Goal: Information Seeking & Learning: Learn about a topic

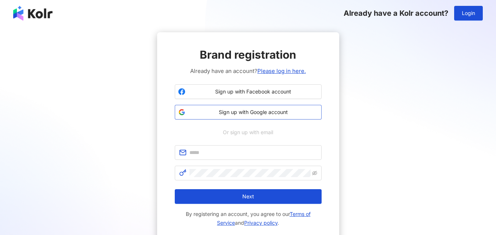
click at [250, 117] on button "Sign up with Google account" at bounding box center [248, 112] width 147 height 15
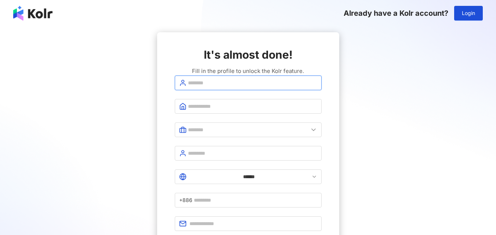
click at [266, 87] on input "text" at bounding box center [252, 83] width 129 height 8
type input "*****"
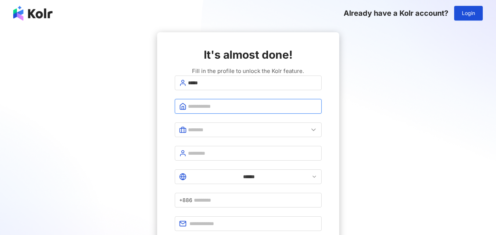
click at [215, 110] on input "text" at bounding box center [252, 106] width 129 height 8
type input "**********"
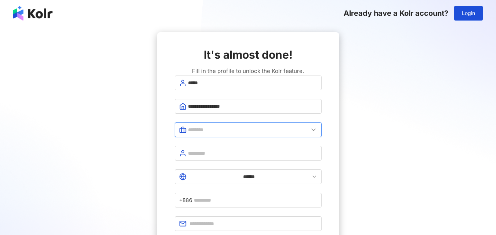
click at [215, 134] on input "text" at bounding box center [248, 130] width 120 height 8
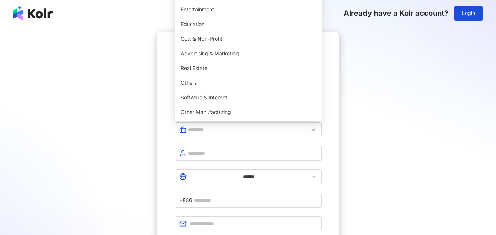
scroll to position [150, 0]
click at [263, 116] on span "Other Manufacturing" at bounding box center [248, 112] width 135 height 8
type input "**********"
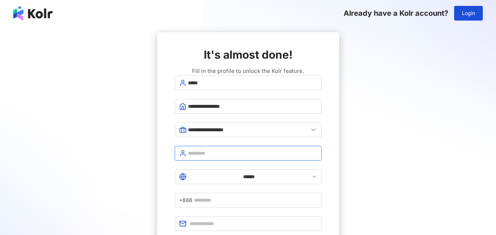
click at [236, 156] on input "text" at bounding box center [252, 153] width 129 height 8
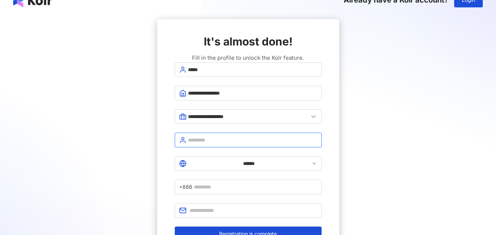
scroll to position [55, 0]
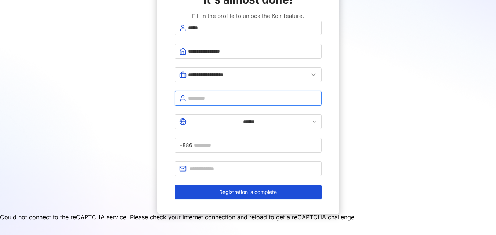
click at [234, 102] on input "text" at bounding box center [252, 98] width 129 height 8
type input "**********"
click at [311, 121] on icon at bounding box center [314, 122] width 6 height 6
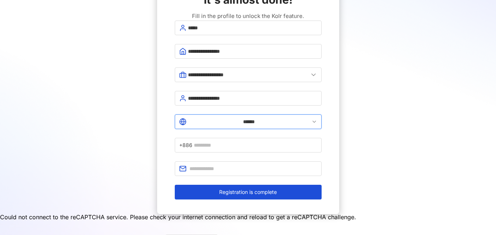
click at [204, 119] on input "******" at bounding box center [249, 122] width 122 height 8
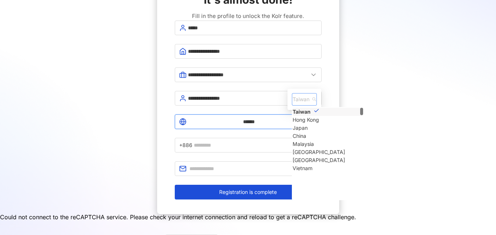
click at [292, 94] on span "Taiwan" at bounding box center [303, 100] width 23 height 12
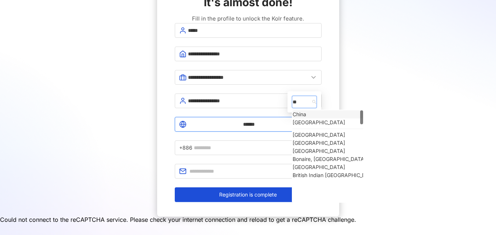
type input "***"
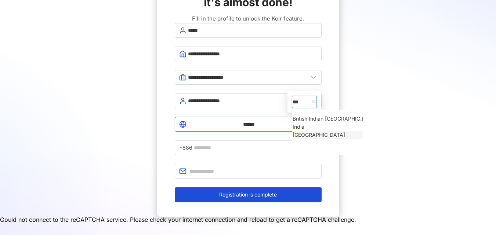
click at [292, 131] on div "[GEOGRAPHIC_DATA]" at bounding box center [318, 135] width 52 height 8
type input "*********"
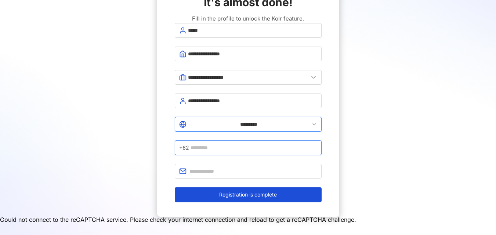
click at [266, 144] on input "text" at bounding box center [253, 148] width 127 height 8
type input "**********"
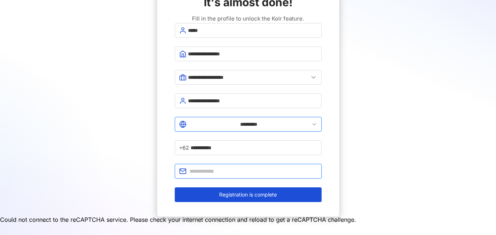
click at [251, 167] on input "text" at bounding box center [253, 171] width 128 height 8
type input "**********"
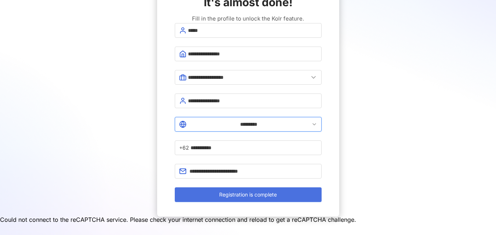
click at [231, 187] on button "Registration is complete" at bounding box center [248, 194] width 147 height 15
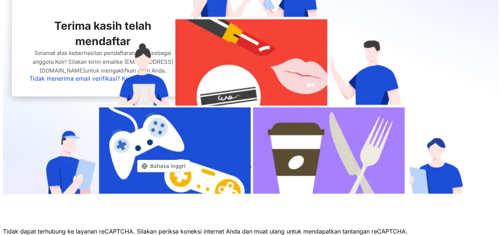
scroll to position [58, 0]
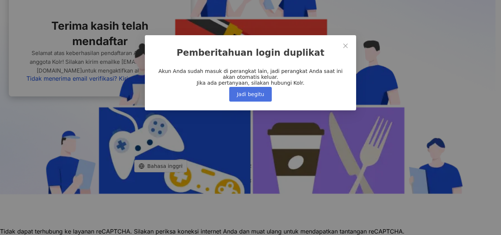
click at [260, 102] on button "Jadi begitu" at bounding box center [250, 94] width 43 height 15
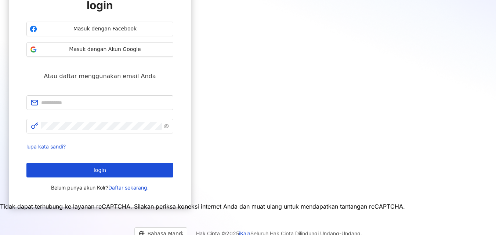
scroll to position [67, 0]
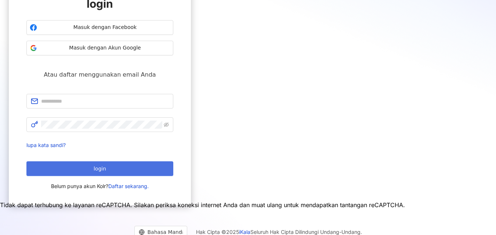
click at [173, 161] on button "login" at bounding box center [99, 168] width 147 height 15
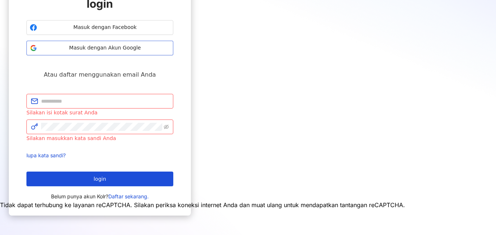
click at [173, 55] on button "Masuk dengan Akun Google" at bounding box center [99, 48] width 147 height 15
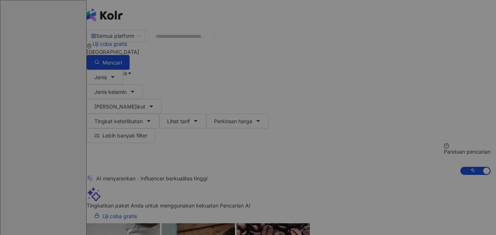
click at [165, 96] on div "Premium features include the following： Unlimited searches for influencers Comp…" at bounding box center [248, 123] width 307 height 54
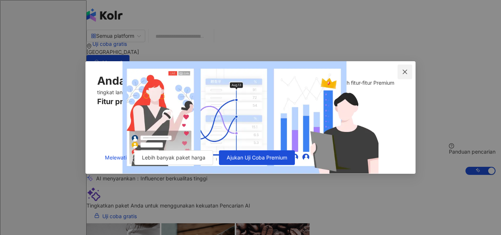
click at [405, 69] on icon "menutup" at bounding box center [405, 72] width 6 height 6
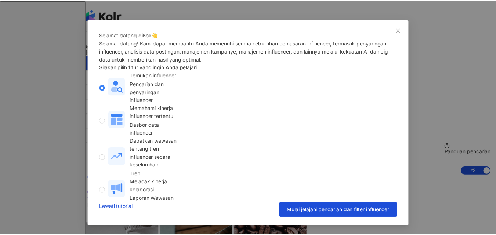
scroll to position [42, 0]
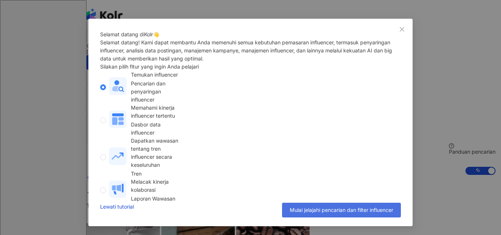
click at [312, 215] on button "Mulai jelajahi pencarian dan filter influencer" at bounding box center [341, 210] width 119 height 15
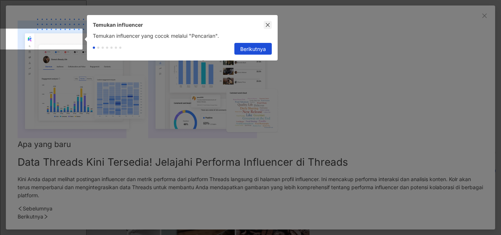
click at [269, 26] on icon "menutup" at bounding box center [267, 24] width 5 height 5
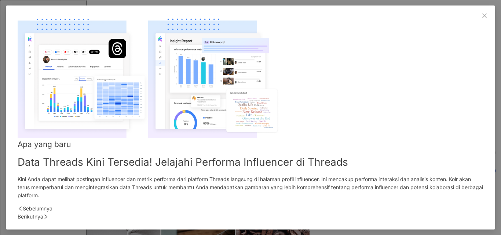
click at [482, 19] on icon "menutup" at bounding box center [485, 16] width 6 height 6
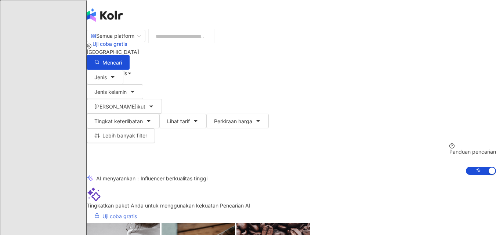
click at [137, 215] on font "Uji coba gratis" at bounding box center [119, 216] width 34 height 6
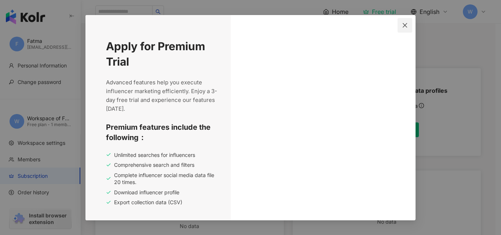
click at [407, 25] on icon "close" at bounding box center [405, 25] width 6 height 6
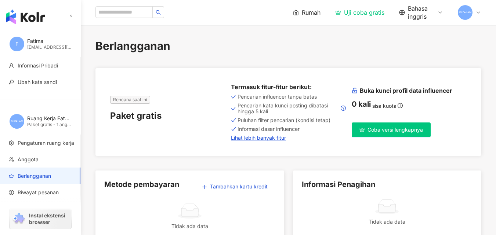
click at [358, 125] on button "Coba versi lengkapnya" at bounding box center [390, 130] width 79 height 15
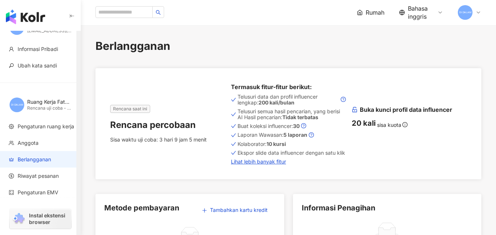
scroll to position [30, 0]
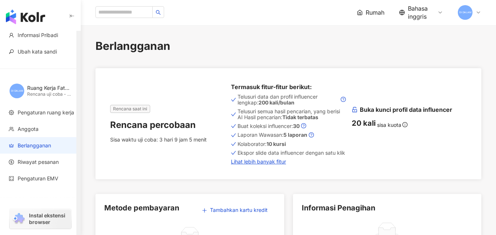
drag, startPoint x: 79, startPoint y: 65, endPoint x: 74, endPoint y: 91, distance: 27.3
click at [77, 91] on div "button" at bounding box center [77, 146] width 0 height 176
click at [48, 114] on font "Pengaturan ruang kerja" at bounding box center [46, 112] width 57 height 6
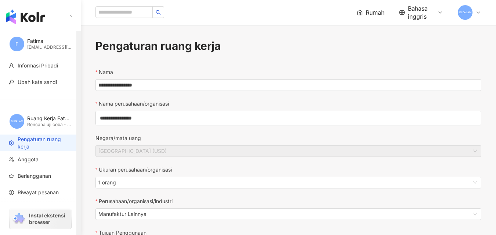
drag, startPoint x: 76, startPoint y: 70, endPoint x: 73, endPoint y: 109, distance: 39.4
click at [73, 109] on div "F Fatima farishaseserahan@gmail.com Informasi Pribadi Ubah kata sandi DI DALAM …" at bounding box center [40, 124] width 81 height 186
click at [51, 185] on li "Riwayat pesanan" at bounding box center [40, 192] width 80 height 17
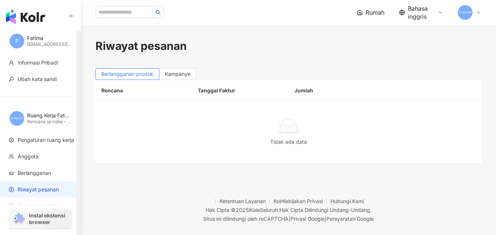
scroll to position [30, 0]
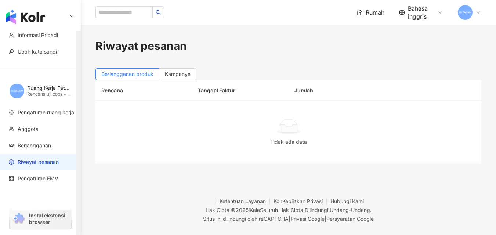
drag, startPoint x: 77, startPoint y: 101, endPoint x: 57, endPoint y: 204, distance: 105.0
click at [76, 204] on div "button" at bounding box center [78, 133] width 4 height 204
click at [52, 91] on font "Rencana uji coba - 1 anggota" at bounding box center [57, 94] width 60 height 6
click at [31, 86] on font "Ruang Kerja Fatma" at bounding box center [49, 88] width 45 height 6
click at [61, 90] on font "Ruang Kerja Fatma" at bounding box center [49, 88] width 45 height 6
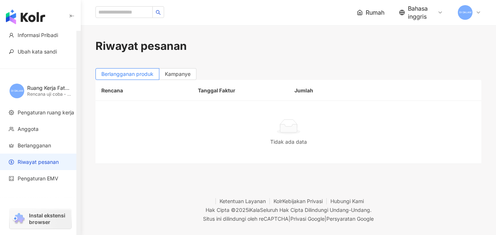
click at [61, 90] on font "Ruang Kerja Fatma" at bounding box center [49, 88] width 45 height 6
click at [362, 14] on div "Rumah" at bounding box center [371, 12] width 28 height 8
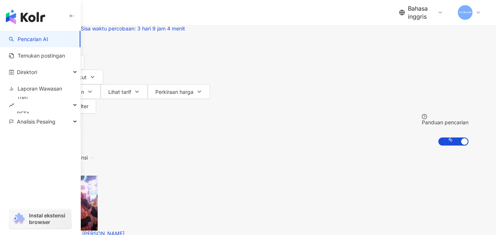
click at [65, 55] on button "Jenis" at bounding box center [46, 47] width 37 height 15
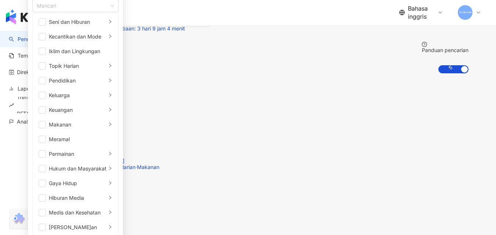
scroll to position [156, 0]
click at [117, 205] on li "Medis dan Kesehatan" at bounding box center [75, 212] width 83 height 15
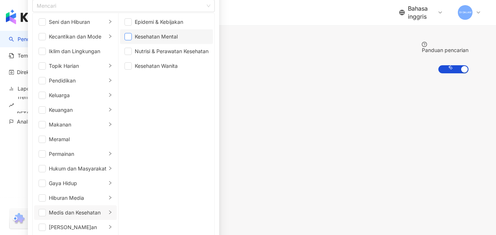
click at [132, 40] on span "button" at bounding box center [127, 36] width 7 height 7
click at [117, 88] on li "Keluarga" at bounding box center [75, 95] width 83 height 15
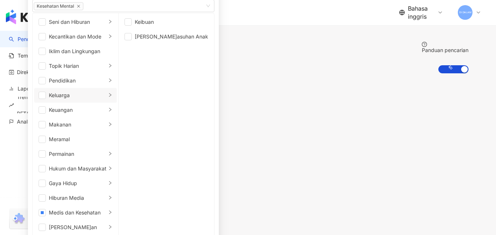
scroll to position [0, 0]
click at [112, 39] on icon "Kanan" at bounding box center [110, 36] width 4 height 4
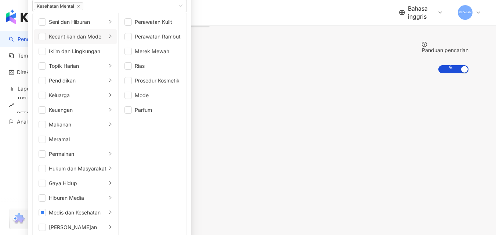
click at [302, 73] on div "10.000+ hasil Tukang sortir: Relevansi" at bounding box center [248, 88] width 440 height 30
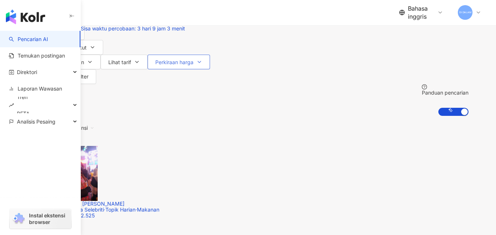
scroll to position [1, 0]
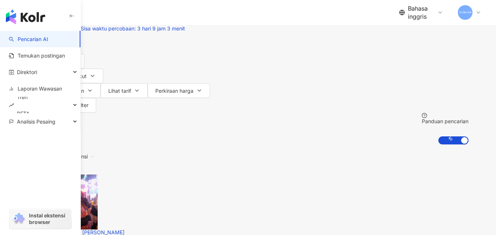
click at [48, 50] on font "Jenis" at bounding box center [42, 47] width 12 height 6
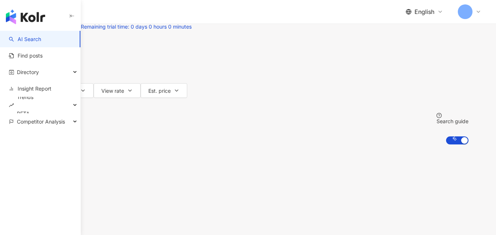
scroll to position [0, 0]
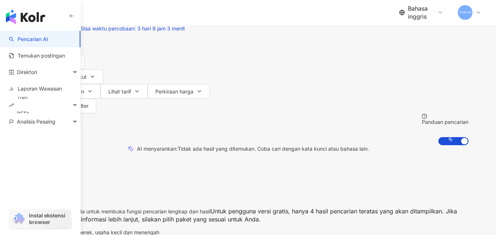
scroll to position [0, 0]
click at [65, 55] on button "Jenis" at bounding box center [46, 47] width 37 height 15
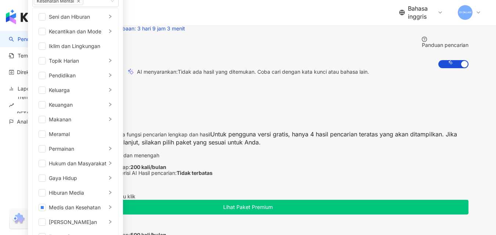
scroll to position [25, 0]
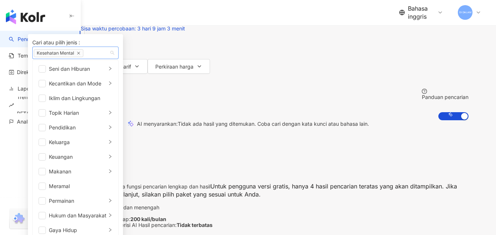
click at [109, 57] on div "Kesehatan Mental" at bounding box center [72, 53] width 76 height 8
click at [84, 44] on button "Jenis kelamin" at bounding box center [56, 37] width 57 height 15
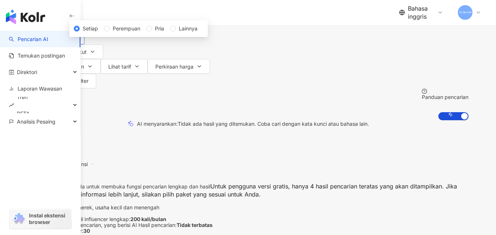
scroll to position [0, 0]
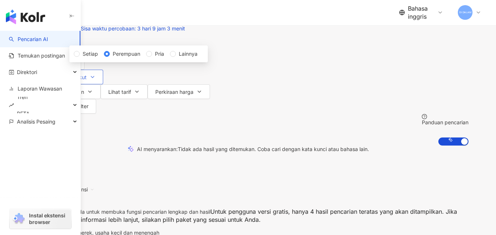
click at [87, 79] on font "Pengikut" at bounding box center [61, 77] width 51 height 6
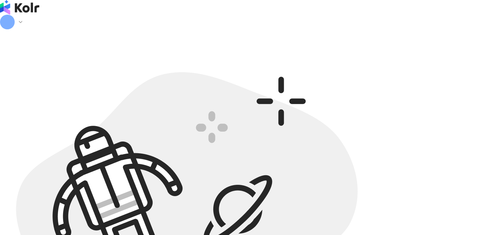
click at [233, 189] on img at bounding box center [187, 204] width 374 height 351
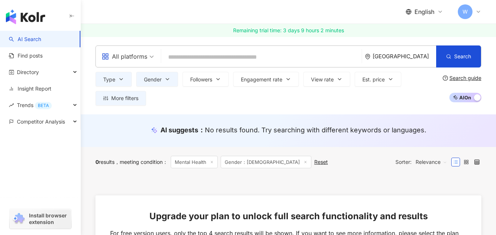
click at [257, 58] on input "search" at bounding box center [261, 57] width 194 height 14
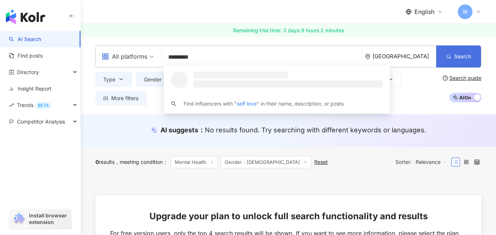
type input "*********"
click at [467, 59] on span "Search" at bounding box center [462, 57] width 17 height 6
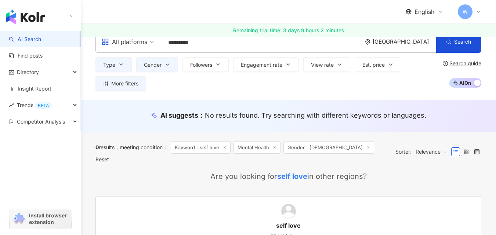
scroll to position [65, 0]
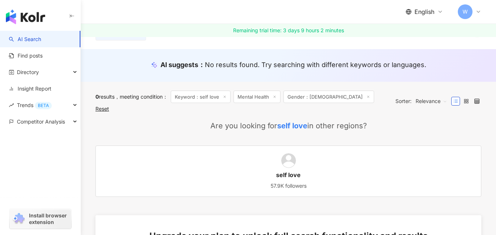
click at [324, 110] on div "0 results meeting condition ： Keyword：self love Mental Health Gender：Female Res…" at bounding box center [288, 101] width 386 height 39
click at [109, 106] on div "Reset" at bounding box center [102, 109] width 14 height 6
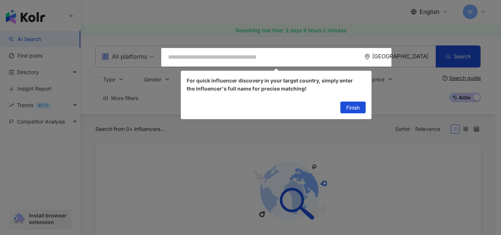
click at [347, 105] on span "Finish" at bounding box center [353, 108] width 14 height 12
click at [346, 108] on div "All platforms Indonesia Search loading Find influencers with " self love " in t…" at bounding box center [288, 76] width 415 height 78
click at [314, 143] on div "Search from 0+ influencers... Sorter: Relevance" at bounding box center [288, 128] width 386 height 29
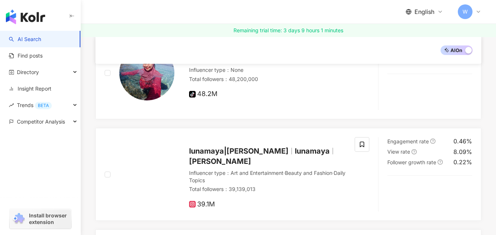
scroll to position [645, 0]
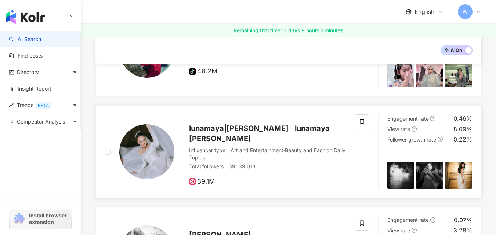
click at [339, 124] on div "lunamaya|Luna Maya lunamaya Luna Maya" at bounding box center [267, 133] width 157 height 21
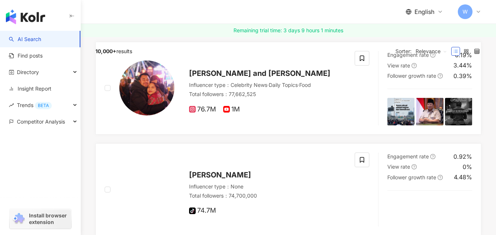
scroll to position [0, 0]
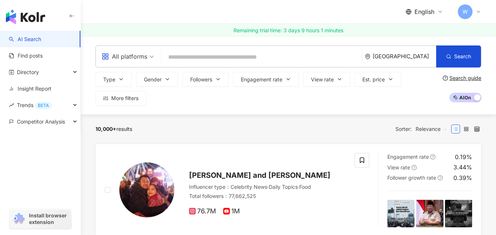
click at [328, 56] on input "search" at bounding box center [261, 57] width 194 height 14
click at [147, 55] on span "All platforms" at bounding box center [128, 57] width 52 height 12
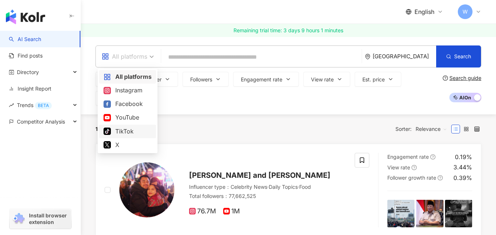
click at [129, 129] on div "TikTok" at bounding box center [127, 131] width 48 height 9
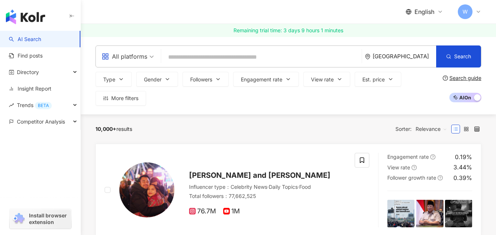
click at [241, 56] on input "search" at bounding box center [261, 57] width 194 height 14
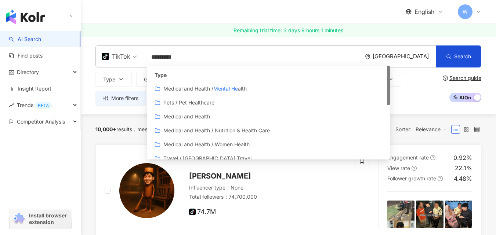
click at [224, 89] on mark "Mental He" at bounding box center [225, 88] width 25 height 6
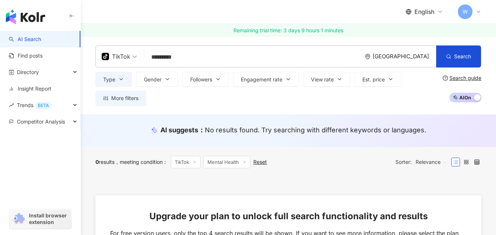
click at [277, 61] on input "*********" at bounding box center [252, 57] width 211 height 14
click at [214, 63] on input "*********" at bounding box center [252, 57] width 211 height 14
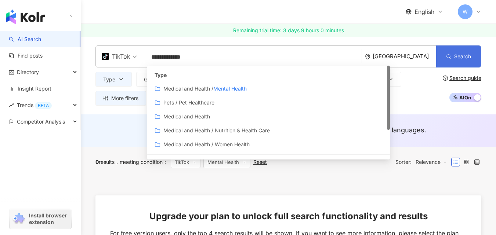
click at [445, 59] on button "Search" at bounding box center [458, 56] width 45 height 22
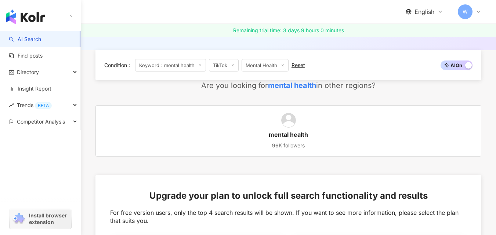
click at [415, 105] on link "mental health 96K followers" at bounding box center [288, 130] width 386 height 51
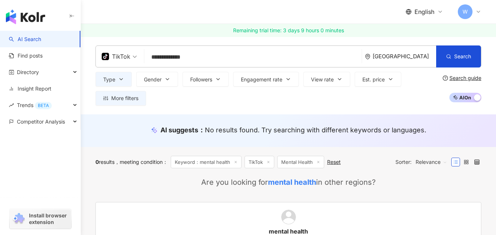
click at [475, 97] on div "button" at bounding box center [477, 99] width 7 height 10
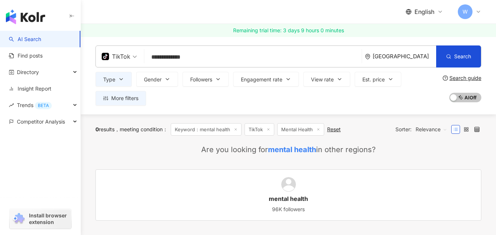
click at [451, 43] on div "**********" at bounding box center [288, 76] width 415 height 78
click at [451, 56] on button "Search" at bounding box center [458, 56] width 45 height 22
click at [452, 54] on button "Search" at bounding box center [458, 56] width 45 height 22
click at [303, 62] on input "**********" at bounding box center [252, 57] width 211 height 14
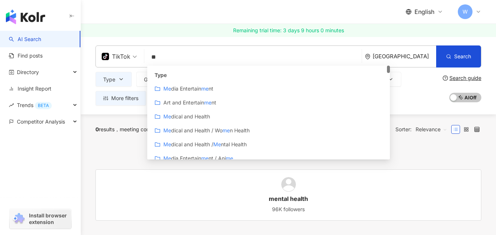
type input "*"
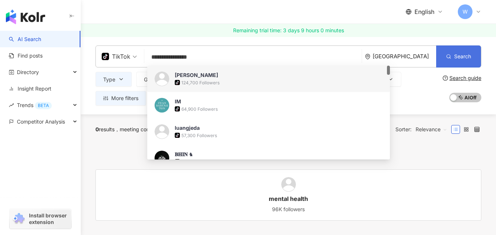
click at [463, 59] on button "Search" at bounding box center [458, 56] width 45 height 22
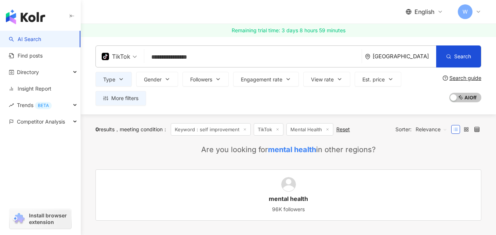
click at [315, 55] on input "**********" at bounding box center [252, 57] width 211 height 14
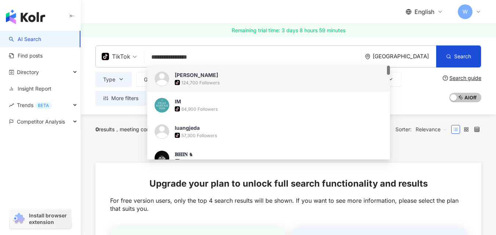
click at [152, 57] on input "**********" at bounding box center [252, 57] width 211 height 14
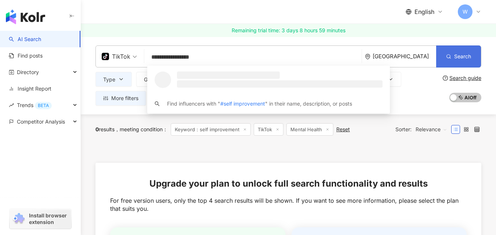
type input "**********"
click at [453, 50] on button "Search" at bounding box center [458, 56] width 45 height 22
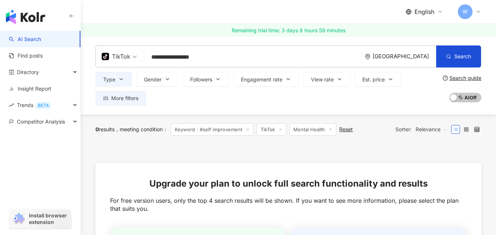
click at [332, 130] on icon at bounding box center [330, 130] width 4 height 4
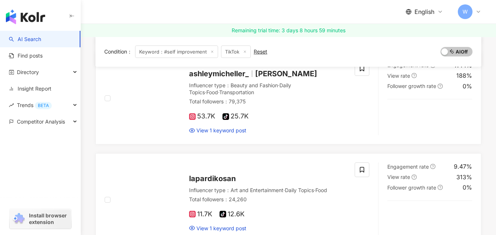
scroll to position [611, 0]
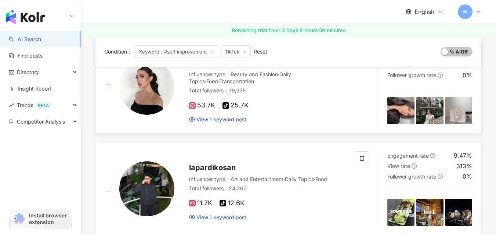
click at [352, 114] on div "ashleymicheller_ Ashley Michelle Influencer type ： Beauty and Fashion · Daily T…" at bounding box center [230, 87] width 250 height 74
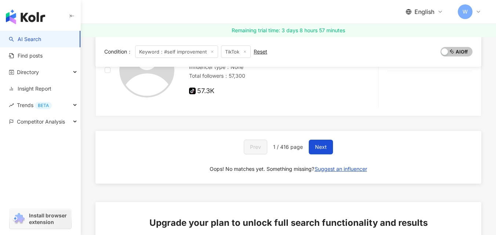
scroll to position [1322, 0]
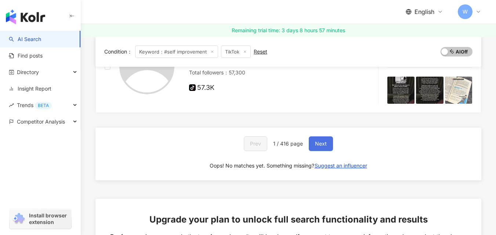
click at [327, 150] on button "Next" at bounding box center [321, 143] width 24 height 15
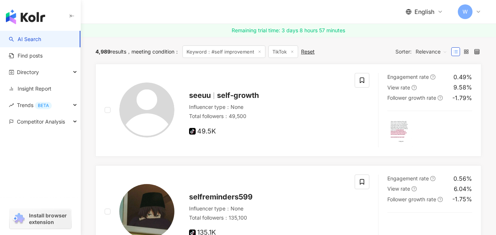
scroll to position [23, 0]
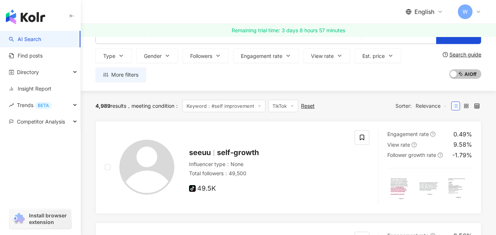
drag, startPoint x: 499, startPoint y: 187, endPoint x: 348, endPoint y: 38, distance: 212.2
click at [492, 28] on link "Remaining trial time: 3 days 8 hours 57 minutes" at bounding box center [288, 30] width 415 height 13
drag, startPoint x: 348, startPoint y: 38, endPoint x: 334, endPoint y: 41, distance: 14.2
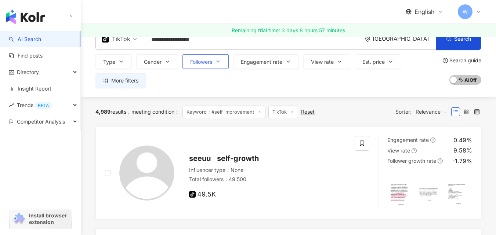
click at [208, 64] on span "Followers" at bounding box center [201, 62] width 22 height 6
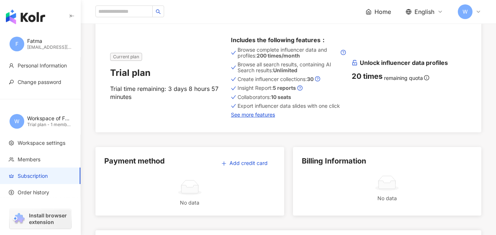
scroll to position [47, 0]
click at [244, 83] on div "Browse complete influencer data and profiles: 200 times/month Browse all search…" at bounding box center [288, 81] width 115 height 72
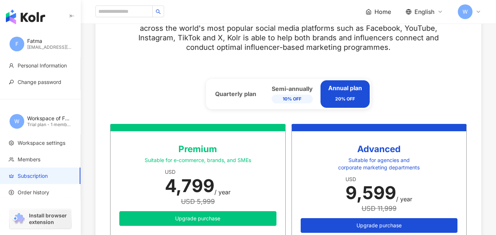
scroll to position [291, 0]
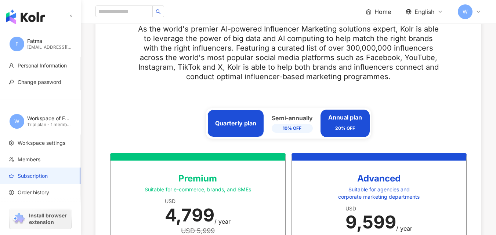
click at [245, 117] on div "Quarterly plan" at bounding box center [235, 124] width 57 height 28
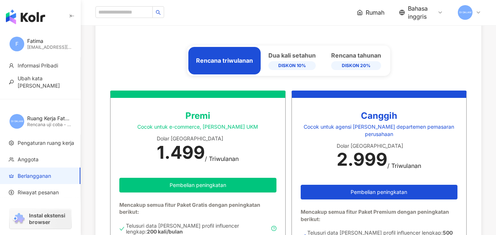
scroll to position [365, 0]
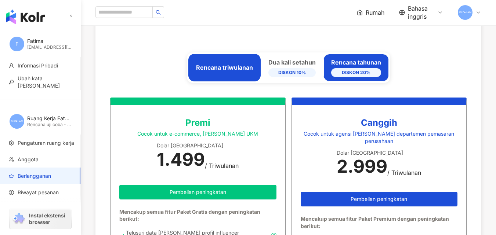
click at [329, 60] on div "Rencana tahunan DISKON 20%" at bounding box center [355, 68] width 65 height 28
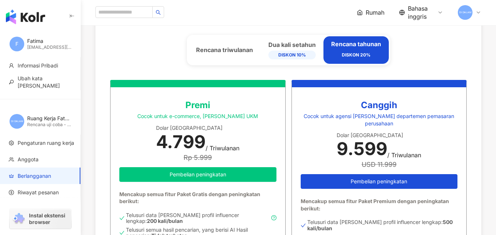
scroll to position [381, 0]
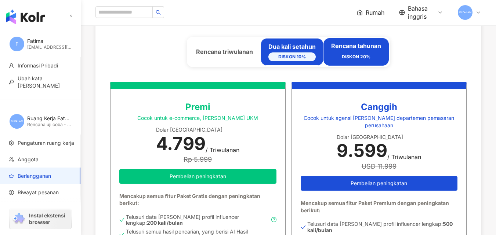
click at [303, 44] on font "Dua kali setahun" at bounding box center [291, 46] width 47 height 7
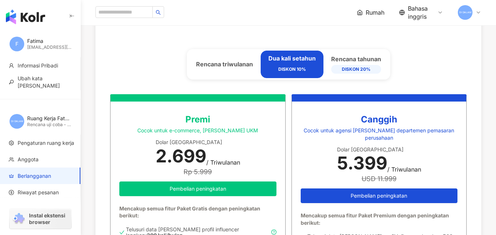
scroll to position [368, 0]
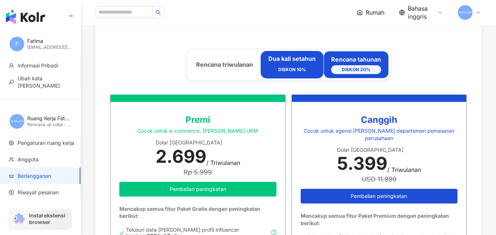
click at [346, 60] on div "Rencana tahunan DISKON 20%" at bounding box center [356, 64] width 50 height 18
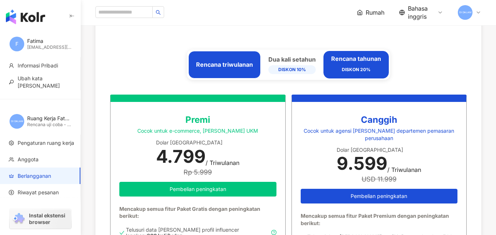
click at [252, 66] on div "Rencana triwulanan" at bounding box center [224, 65] width 72 height 28
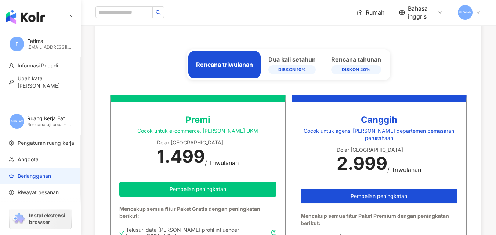
click at [360, 12] on icon at bounding box center [360, 13] width 6 height 6
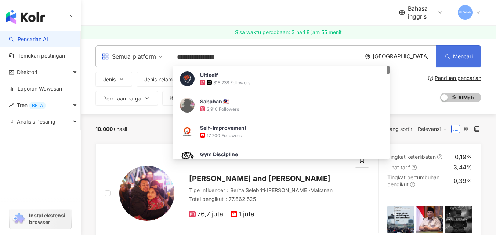
type input "**********"
click at [458, 58] on font "Mencari" at bounding box center [462, 56] width 19 height 6
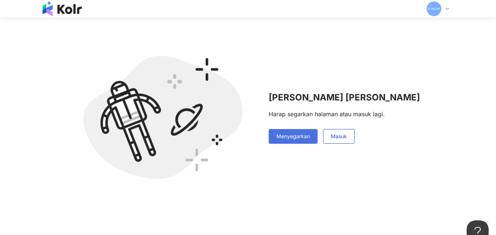
click at [310, 142] on button "Menyegarkan" at bounding box center [293, 136] width 49 height 15
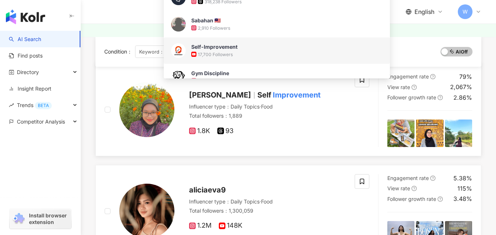
scroll to position [81, 0]
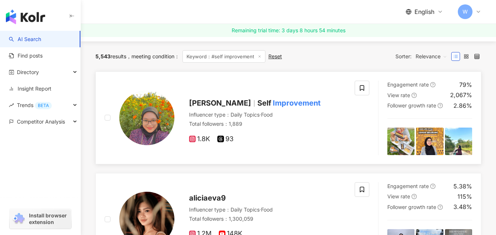
scroll to position [74, 0]
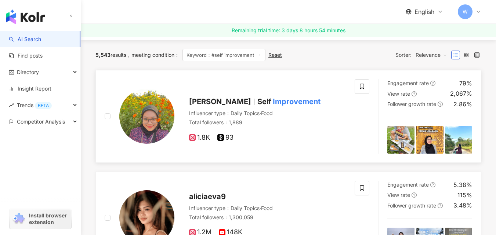
click at [275, 125] on div "Total followers ： 1,889" at bounding box center [267, 122] width 157 height 7
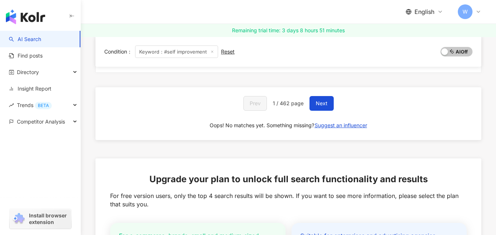
scroll to position [700, 0]
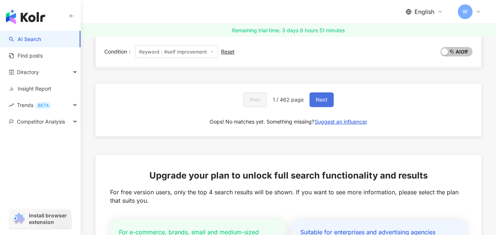
click at [316, 100] on span "Next" at bounding box center [322, 100] width 12 height 6
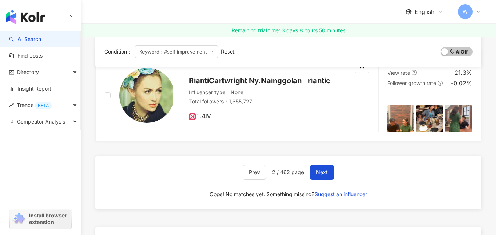
scroll to position [606, 0]
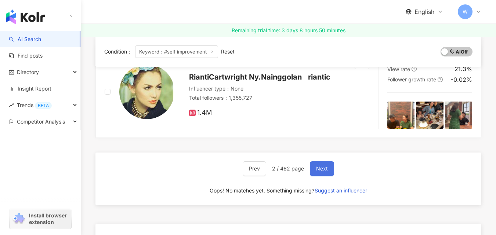
click at [331, 172] on button "Next" at bounding box center [322, 168] width 24 height 15
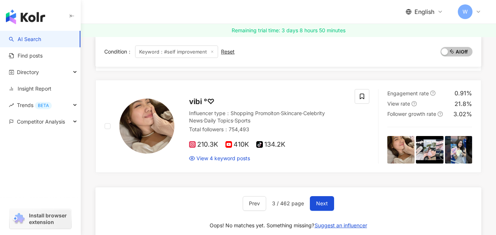
scroll to position [822, 0]
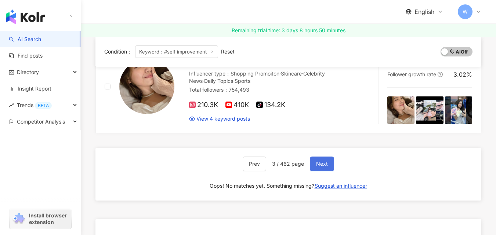
click at [322, 163] on span "Next" at bounding box center [322, 164] width 12 height 6
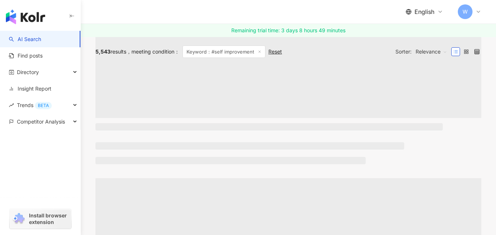
scroll to position [0, 0]
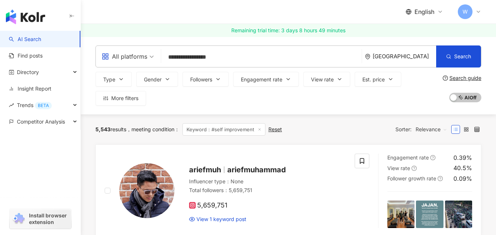
click at [170, 54] on input "**********" at bounding box center [261, 57] width 194 height 14
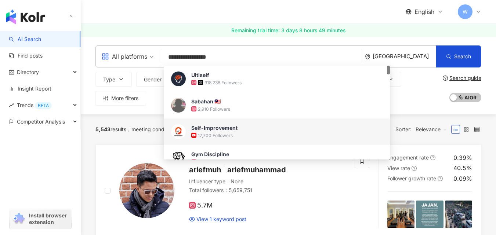
drag, startPoint x: 167, startPoint y: 57, endPoint x: 231, endPoint y: 58, distance: 63.8
click at [231, 58] on input "**********" at bounding box center [261, 57] width 194 height 14
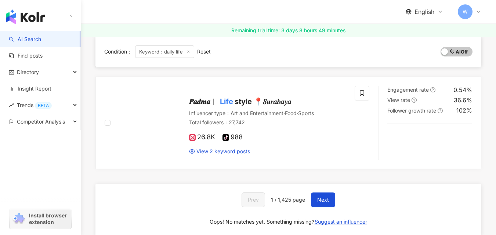
scroll to position [197, 0]
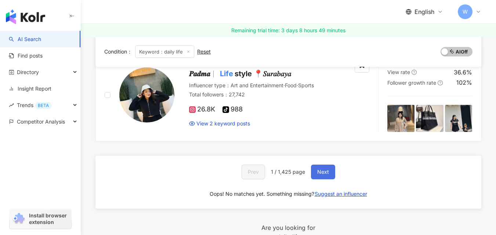
click at [317, 179] on button "Next" at bounding box center [323, 172] width 24 height 15
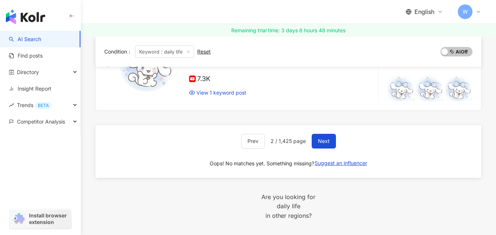
scroll to position [342, 0]
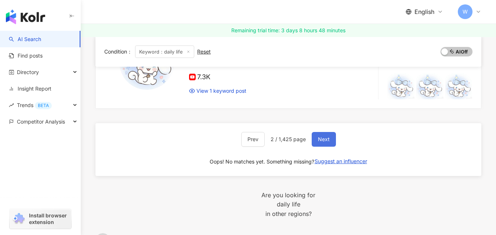
click at [330, 141] on button "Next" at bounding box center [323, 139] width 24 height 15
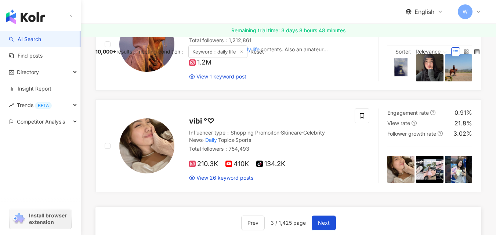
scroll to position [0, 0]
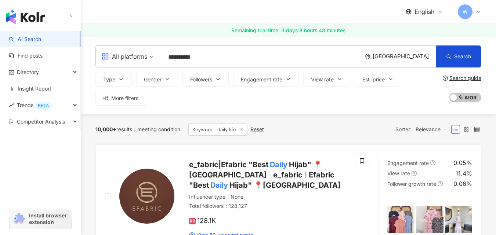
click at [274, 63] on input "**********" at bounding box center [261, 57] width 194 height 14
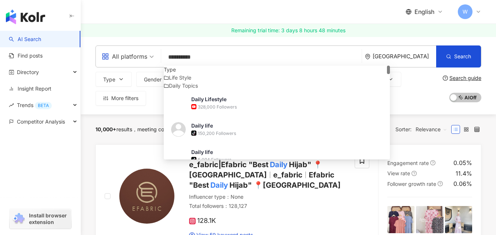
drag, startPoint x: 219, startPoint y: 61, endPoint x: 166, endPoint y: 59, distance: 52.9
click at [166, 59] on input "**********" at bounding box center [261, 57] width 194 height 14
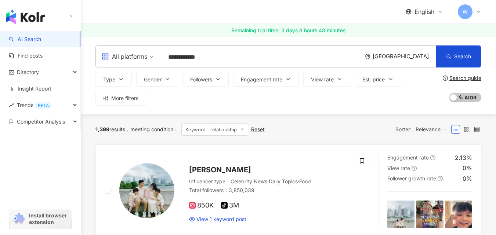
type input "**********"
drag, startPoint x: 501, startPoint y: 1, endPoint x: 353, endPoint y: 13, distance: 148.7
click at [353, 13] on div "English W" at bounding box center [288, 11] width 386 height 23
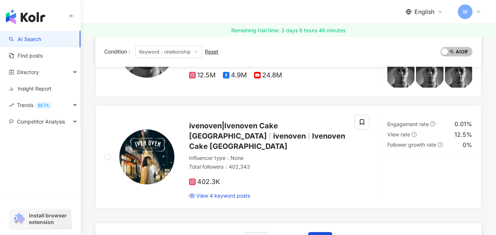
scroll to position [776, 0]
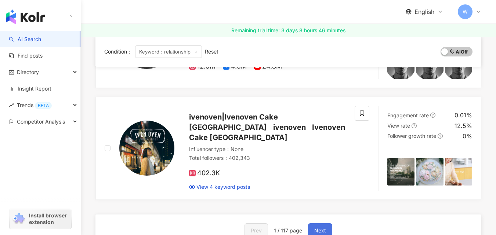
click at [324, 223] on button "Next" at bounding box center [320, 230] width 24 height 15
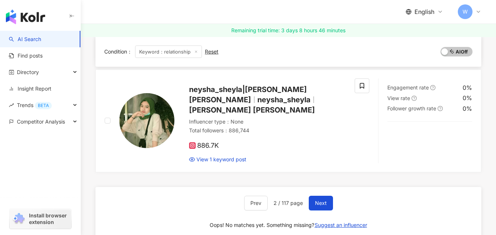
scroll to position [590, 0]
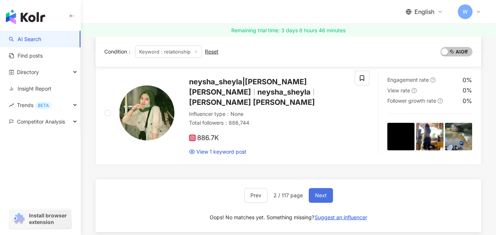
click at [311, 188] on button "Next" at bounding box center [321, 195] width 24 height 15
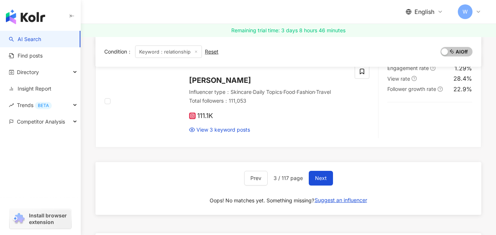
scroll to position [519, 0]
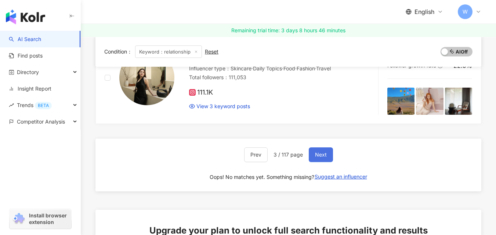
click at [316, 153] on span "Next" at bounding box center [321, 155] width 12 height 6
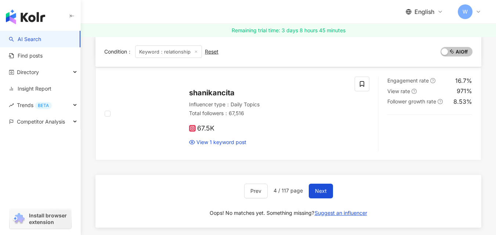
scroll to position [690, 0]
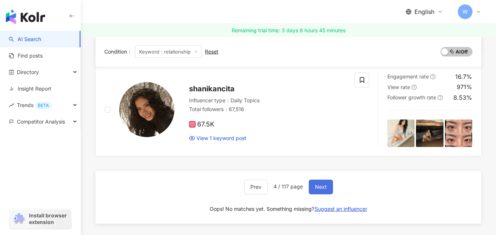
click at [321, 188] on span "Next" at bounding box center [321, 187] width 12 height 6
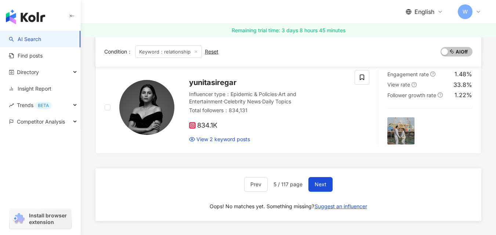
scroll to position [696, 0]
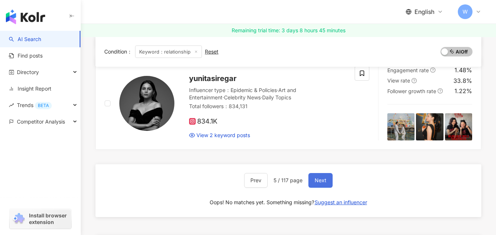
click at [323, 180] on span "Next" at bounding box center [320, 181] width 12 height 6
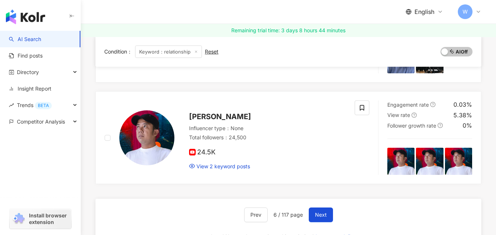
scroll to position [733, 0]
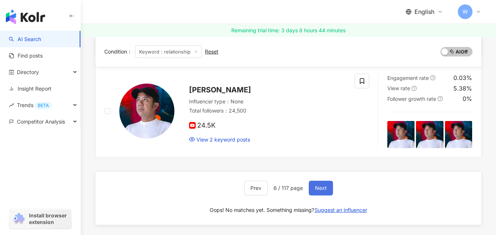
click at [313, 181] on button "Next" at bounding box center [321, 188] width 24 height 15
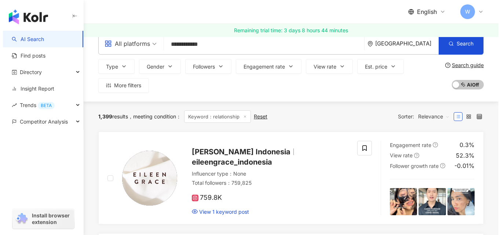
scroll to position [3, 0]
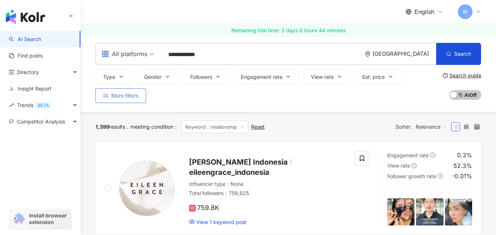
click at [119, 95] on span "More filters" at bounding box center [124, 96] width 27 height 6
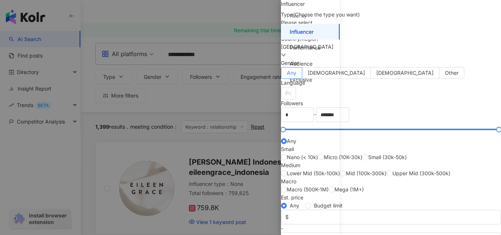
click at [357, 27] on div "Please select" at bounding box center [391, 23] width 220 height 8
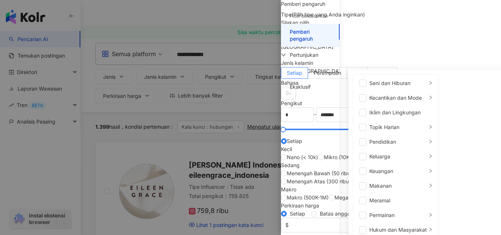
scroll to position [0, 0]
click at [429, 129] on icon "Kanan" at bounding box center [431, 127] width 4 height 4
click at [404, 120] on li "Iklim dan Lingkungan" at bounding box center [396, 112] width 83 height 15
click at [394, 116] on font "Iklim dan Lingkungan" at bounding box center [394, 113] width 51 height 6
click at [396, 101] on font "Kecantikan dan Mode" at bounding box center [395, 98] width 52 height 6
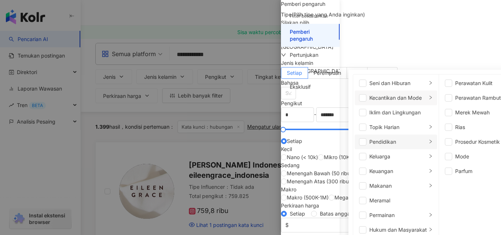
click at [401, 146] on li "Pendidikan" at bounding box center [396, 142] width 83 height 15
click at [399, 193] on li "Meramal" at bounding box center [396, 200] width 83 height 15
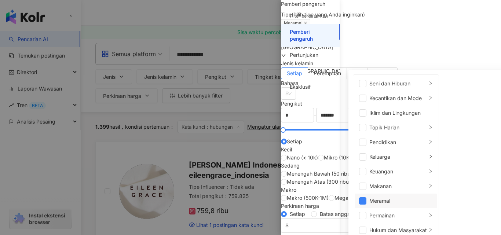
click at [399, 194] on li "Meramal" at bounding box center [396, 201] width 83 height 15
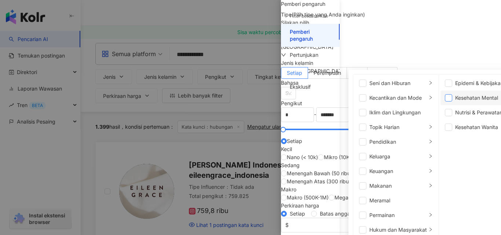
click at [445, 100] on span at bounding box center [448, 97] width 7 height 7
click at [445, 102] on span at bounding box center [448, 98] width 7 height 7
click at [445, 113] on span at bounding box center [448, 112] width 7 height 7
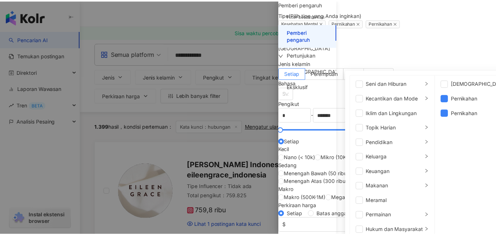
scroll to position [254, 0]
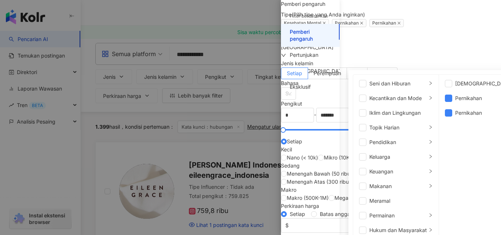
click at [390, 192] on div "Pemberi pengaruh Tipe ( Pilih tipe yang Anda inginkan ) Kesehatan Mental Pernik…" at bounding box center [391, 139] width 220 height 279
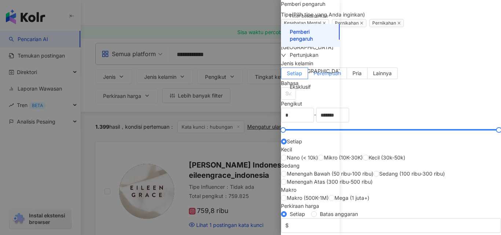
click at [347, 79] on label "Perempuan" at bounding box center [327, 74] width 39 height 12
click at [287, 96] on div at bounding box center [285, 94] width 4 height 6
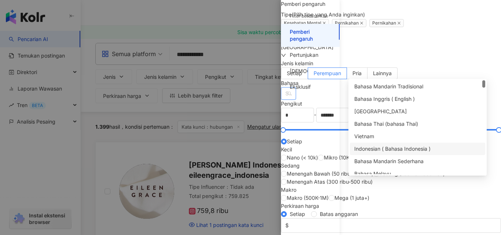
click at [364, 153] on div "Indonesian ( Bahasa Indonesia )" at bounding box center [417, 149] width 135 height 12
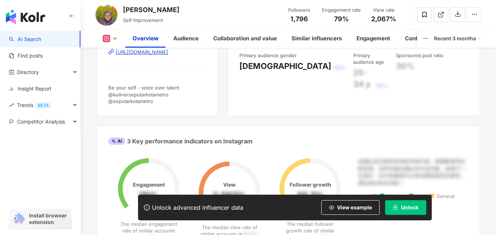
scroll to position [31, 0]
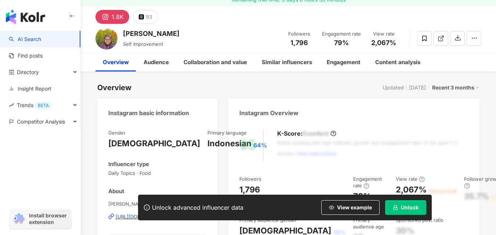
click at [216, 122] on div "Gender [DEMOGRAPHIC_DATA] Primary language [DEMOGRAPHIC_DATA] 64% Influencer ty…" at bounding box center [157, 201] width 120 height 158
click at [256, 225] on div "[DEMOGRAPHIC_DATA]" at bounding box center [285, 230] width 92 height 11
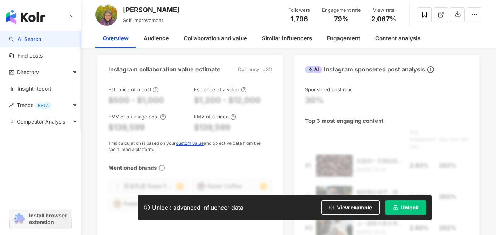
click at [294, 118] on div "Sponsored post ratio 30% Top 3 most engaging content Avg. engagement rate Avg. …" at bounding box center [387, 167] width 186 height 176
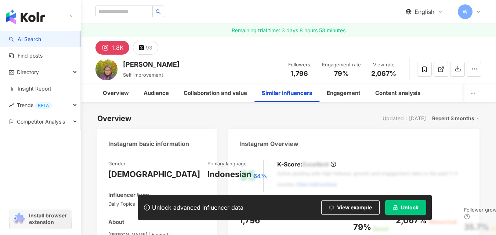
scroll to position [0, 0]
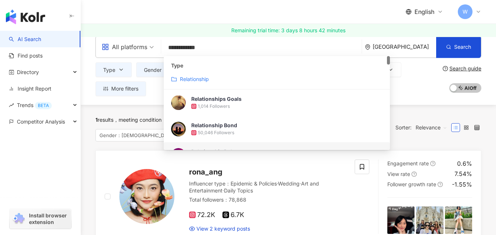
scroll to position [11, 0]
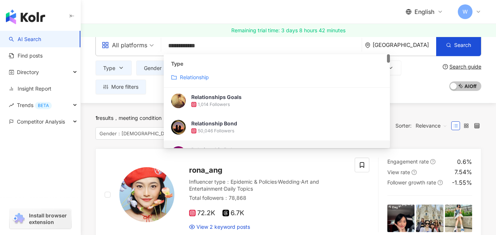
click at [429, 77] on div "Type Gender Followers Engagement rate View rate Est. price More filters" at bounding box center [267, 78] width 344 height 34
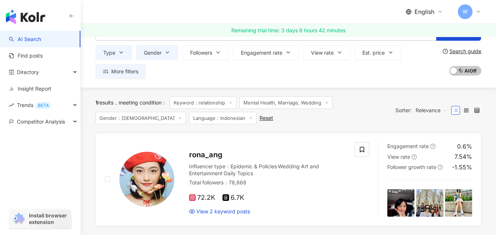
scroll to position [7, 0]
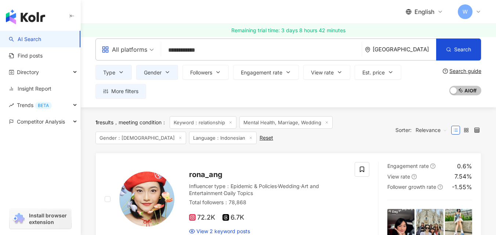
click at [232, 124] on icon at bounding box center [231, 123] width 4 height 4
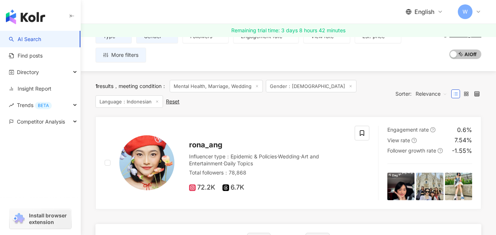
scroll to position [43, 0]
click at [349, 88] on icon at bounding box center [351, 87] width 4 height 4
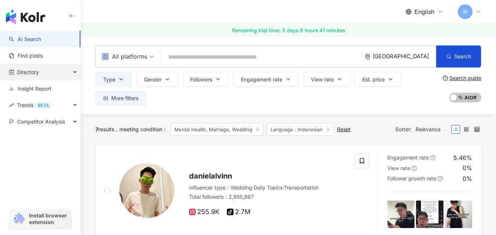
click at [71, 72] on div "Directory" at bounding box center [40, 72] width 80 height 17
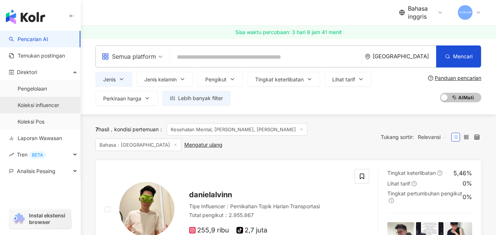
click at [38, 103] on link "Koleksi influencer" at bounding box center [38, 105] width 41 height 7
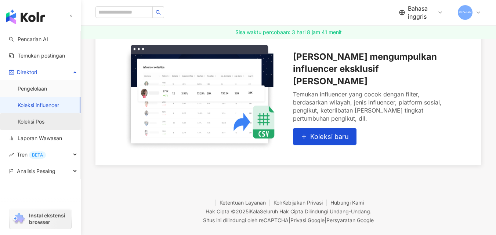
scroll to position [64, 0]
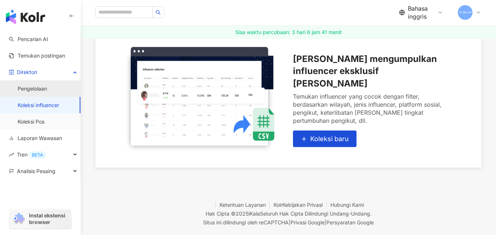
click at [40, 90] on link "Pengelolaan" at bounding box center [32, 88] width 29 height 7
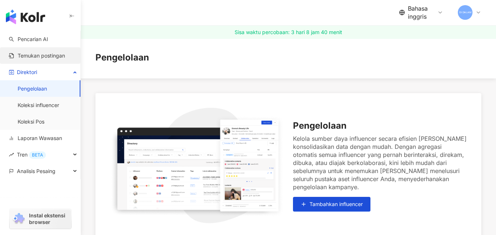
click at [46, 59] on link "Temukan postingan" at bounding box center [37, 55] width 56 height 7
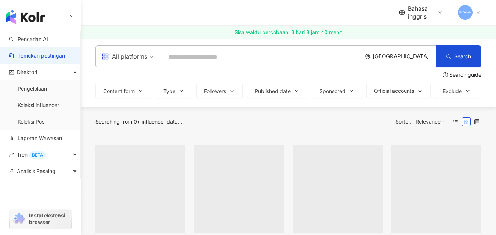
click at [58, 55] on link "Temukan postingan" at bounding box center [37, 55] width 56 height 7
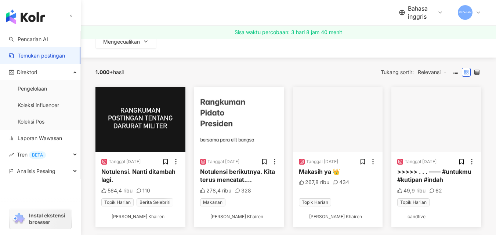
scroll to position [76, 0]
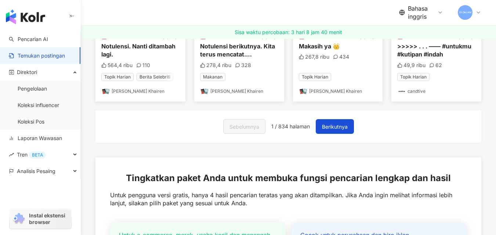
click at [173, 119] on div "Sebelumnya 1 / 834 halaman Berikutnya" at bounding box center [288, 126] width 386 height 32
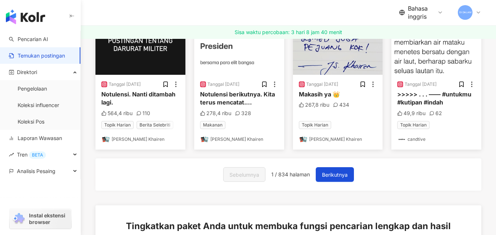
click at [173, 119] on div "Tanggal [DATE] Notulensi. Nanti ditambah lagi. 564,4 ribu 110 Topik Harian Beri…" at bounding box center [140, 112] width 90 height 75
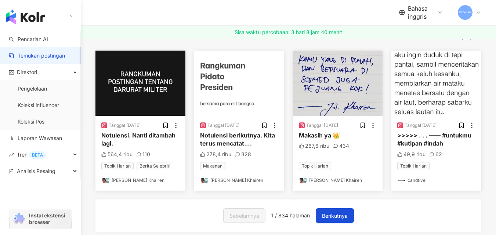
scroll to position [103, 0]
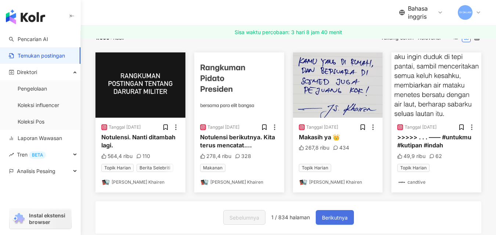
click at [323, 213] on button "Berikutnya" at bounding box center [335, 217] width 38 height 15
click at [340, 220] on font "Berikutnya" at bounding box center [335, 218] width 26 height 6
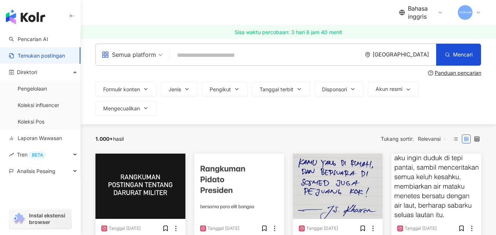
scroll to position [0, 0]
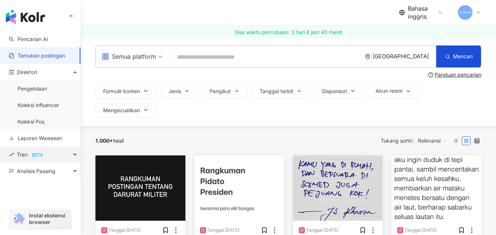
click at [68, 153] on div "Tren BETA" at bounding box center [40, 154] width 80 height 17
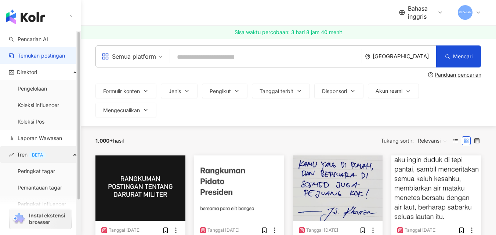
click at [68, 153] on div "Tren BETA" at bounding box center [40, 154] width 80 height 17
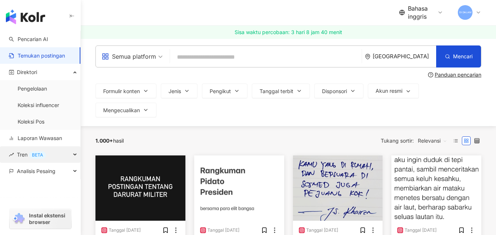
click at [68, 153] on div "Tren BETA" at bounding box center [40, 154] width 80 height 17
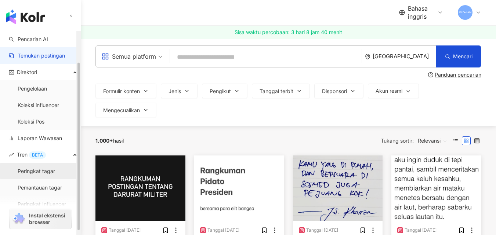
scroll to position [42, 0]
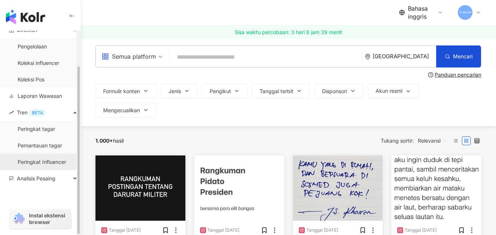
click at [36, 160] on link "Peringkat Influencer" at bounding box center [42, 161] width 48 height 7
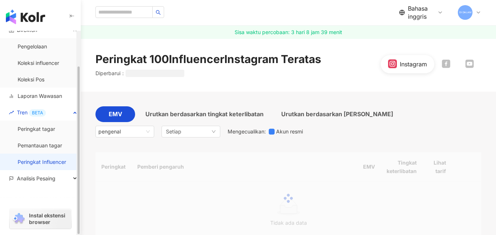
click at [410, 73] on div "Instagram" at bounding box center [407, 64] width 54 height 18
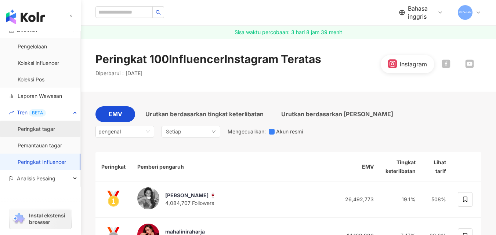
click at [49, 131] on link "Peringkat tagar" at bounding box center [36, 128] width 37 height 7
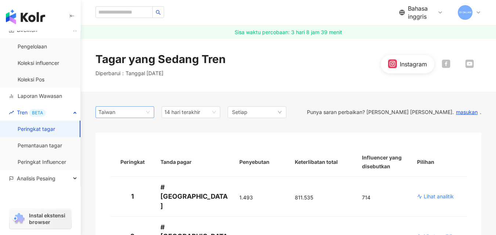
click at [132, 113] on span "Taiwan" at bounding box center [124, 112] width 53 height 11
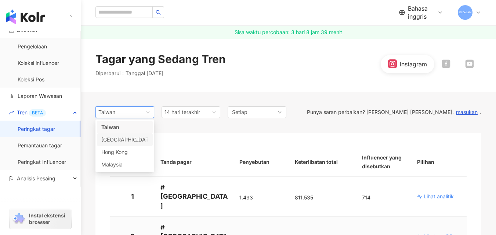
scroll to position [73, 0]
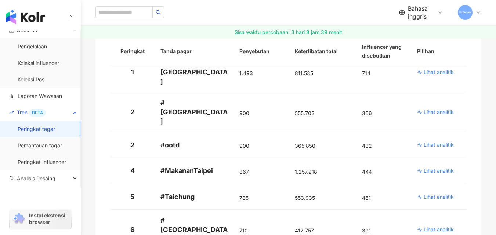
scroll to position [0, 0]
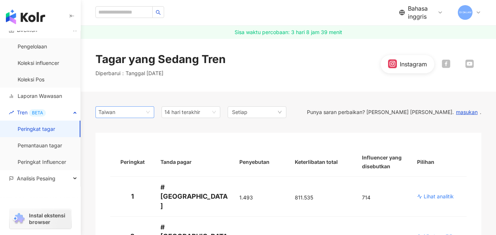
click at [110, 116] on div "Taiwan" at bounding box center [110, 112] width 24 height 11
click at [110, 113] on font "Taiwan" at bounding box center [106, 112] width 17 height 6
click at [153, 181] on td "1" at bounding box center [132, 197] width 44 height 40
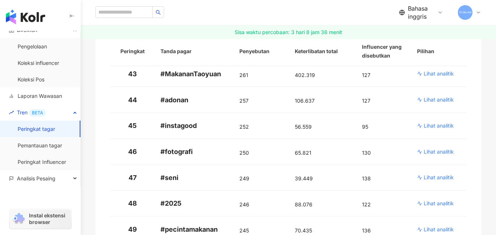
scroll to position [1324, 0]
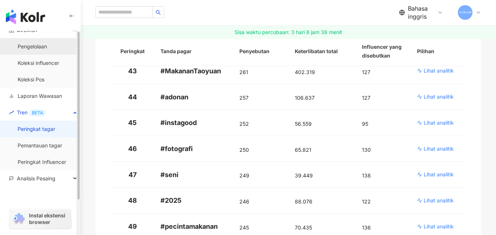
scroll to position [0, 0]
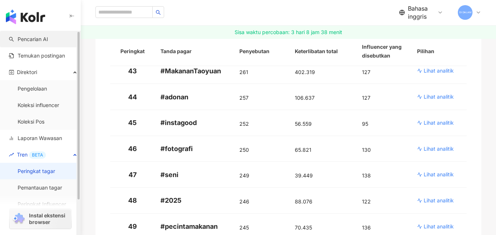
click at [48, 40] on link "Pencarian AI" at bounding box center [28, 39] width 39 height 7
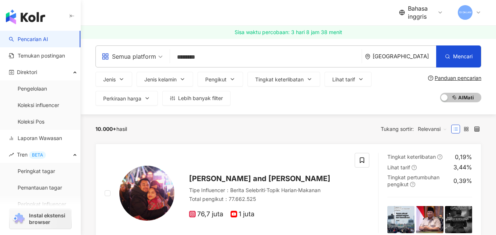
type input "*********"
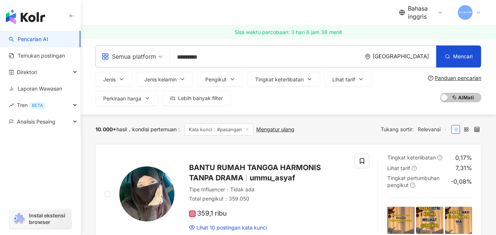
scroll to position [66, 0]
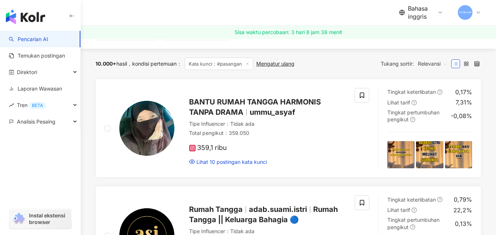
click at [313, 145] on link "BANTU RUMAH TANGGA HARMONIS TANPA DRAMA ummu_asyaf Tipe Influencer ： Tidak ada …" at bounding box center [288, 128] width 386 height 99
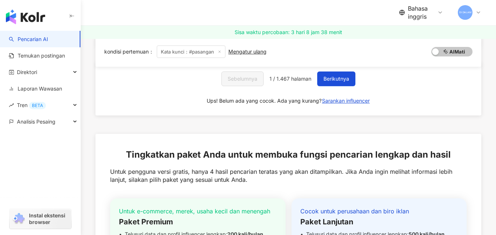
scroll to position [354, 0]
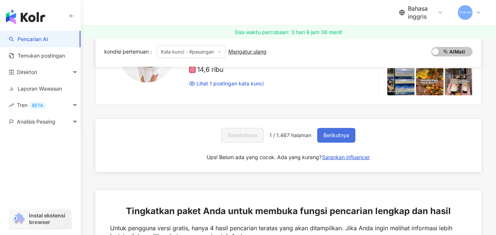
click at [331, 132] on font "Berikutnya" at bounding box center [336, 135] width 26 height 6
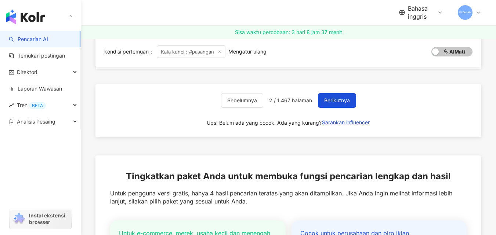
scroll to position [499, 0]
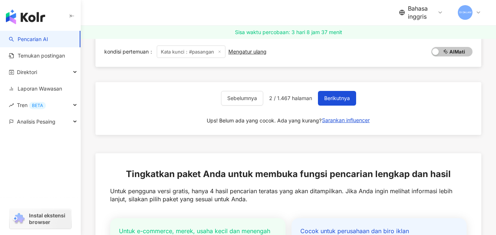
click at [331, 107] on div "Sebelumnya 2 / 1.467 halaman Berikutnya Ups! Belum [PERSON_NAME] cocok. [PERSON…" at bounding box center [288, 108] width 386 height 53
click at [333, 101] on font "Berikutnya" at bounding box center [337, 98] width 26 height 6
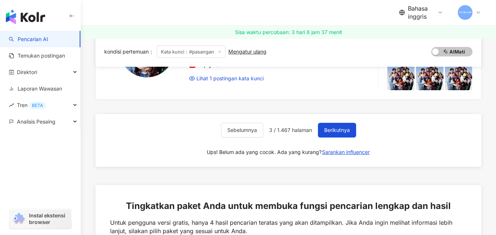
scroll to position [693, 0]
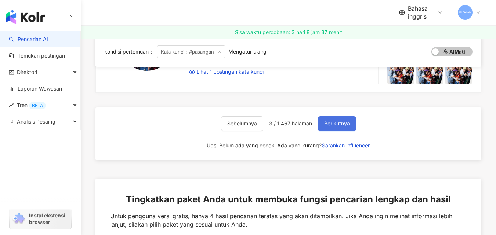
click at [328, 116] on button "Berikutnya" at bounding box center [337, 123] width 38 height 15
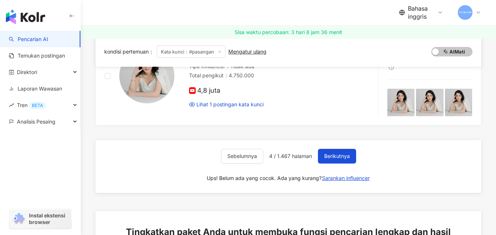
scroll to position [872, 0]
click at [331, 153] on font "Berikutnya" at bounding box center [337, 156] width 26 height 6
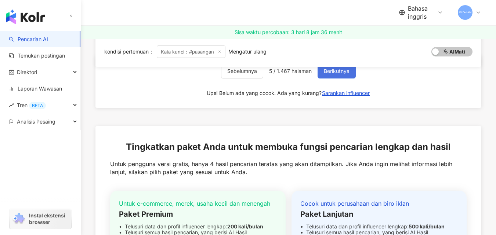
scroll to position [741, 0]
click at [335, 75] on button "Berikutnya" at bounding box center [336, 70] width 38 height 15
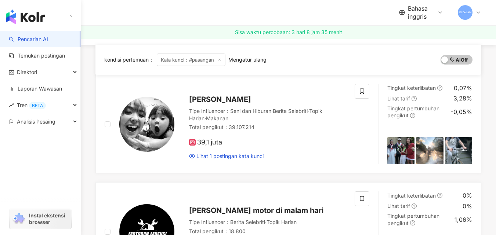
scroll to position [78, 0]
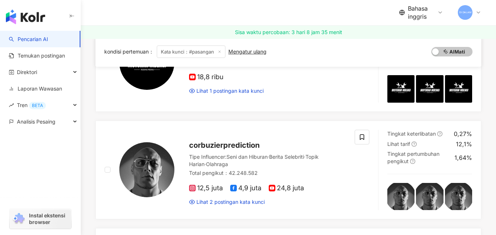
click at [336, 82] on div "[PERSON_NAME] Tipe Influencer ： [PERSON_NAME] Hiburan · Berita Selebriti · [PER…" at bounding box center [288, 223] width 386 height 637
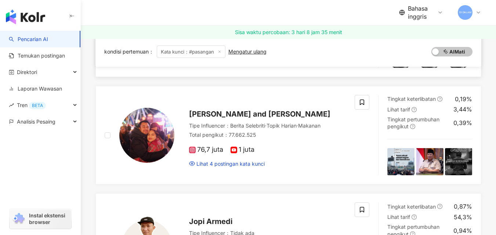
scroll to position [315, 0]
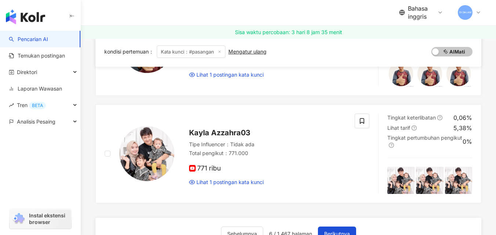
scroll to position [557, 0]
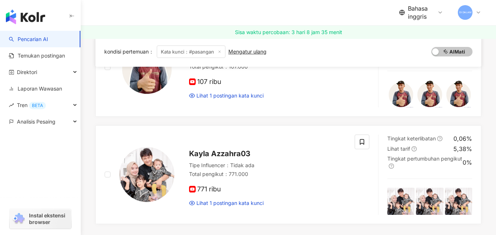
click at [328, 99] on div "Jopi Armedi Tipe Influencer ： Tidak ada Total pengikut ： 107.000 107 ribu Lihat…" at bounding box center [259, 67] width 171 height 64
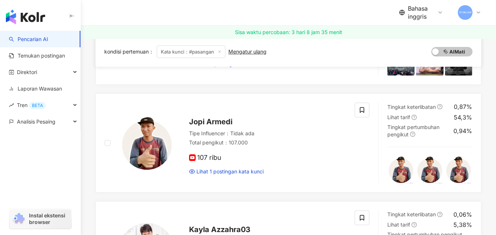
scroll to position [479, 0]
